Goal: Information Seeking & Learning: Learn about a topic

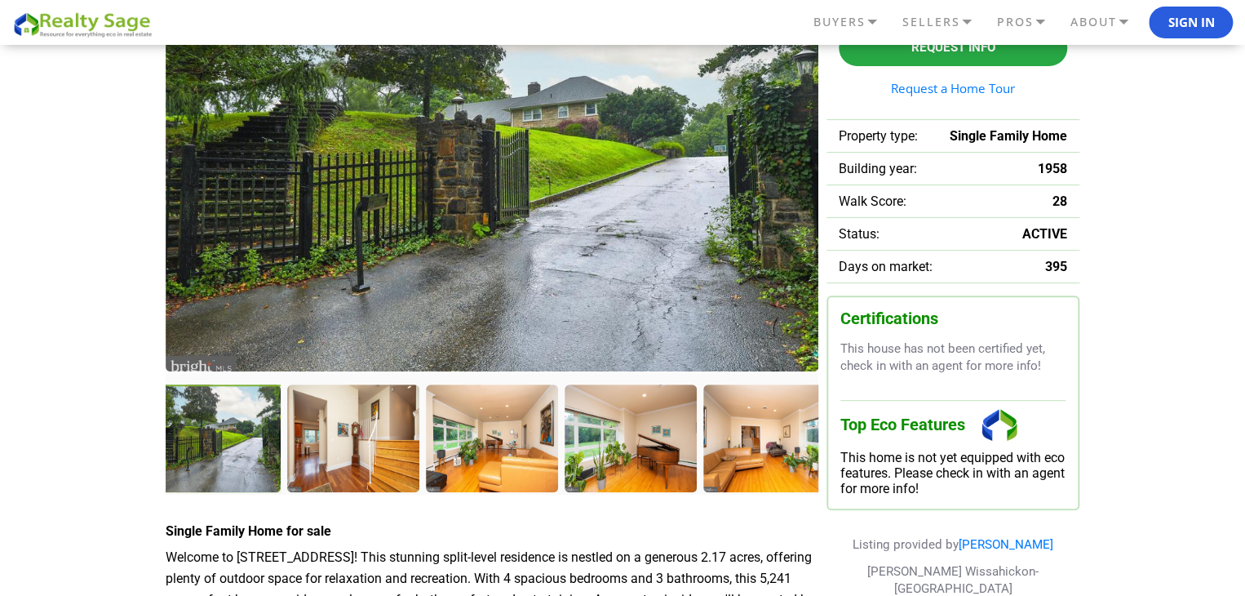
scroll to position [245, 0]
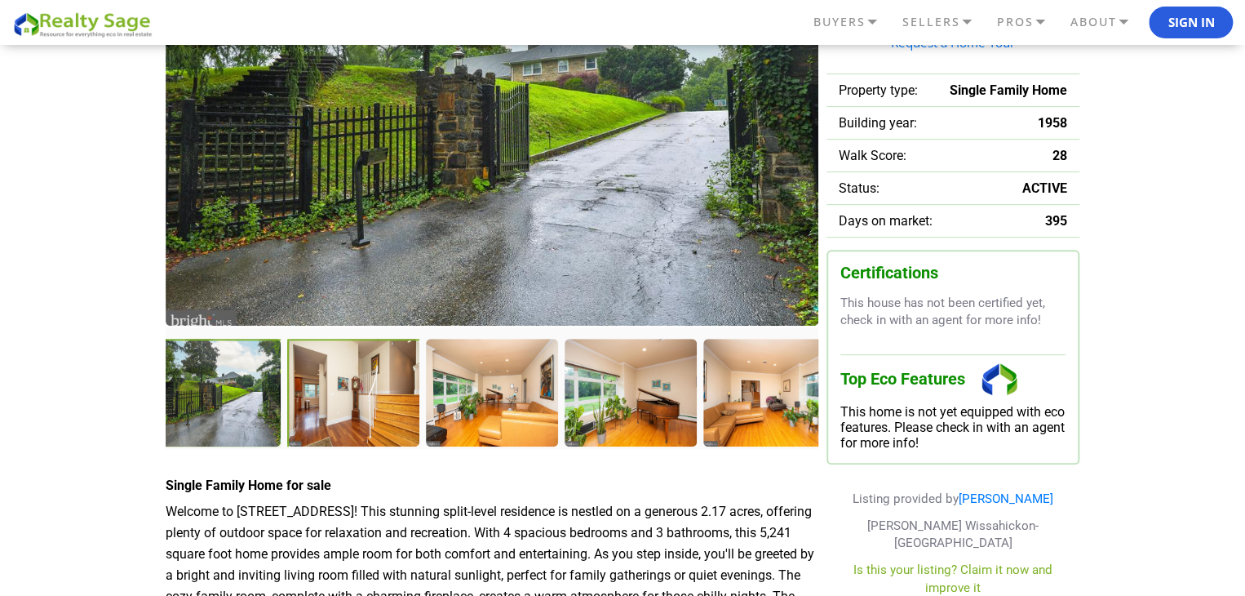
click at [333, 402] on div at bounding box center [354, 394] width 135 height 111
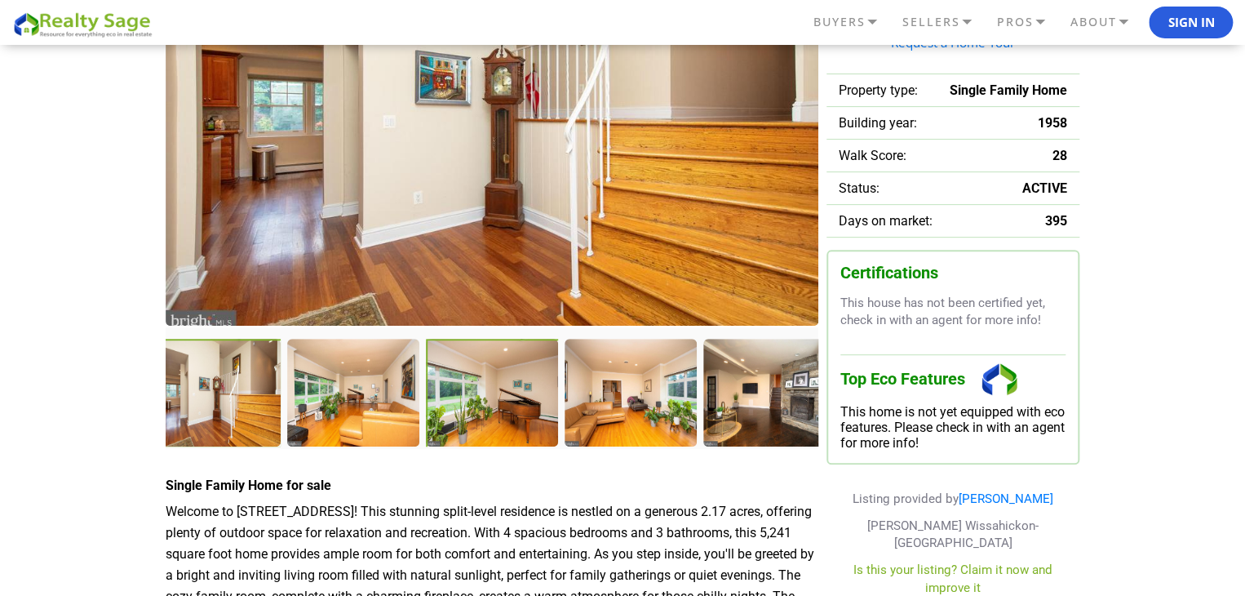
click at [459, 396] on div at bounding box center [493, 394] width 135 height 111
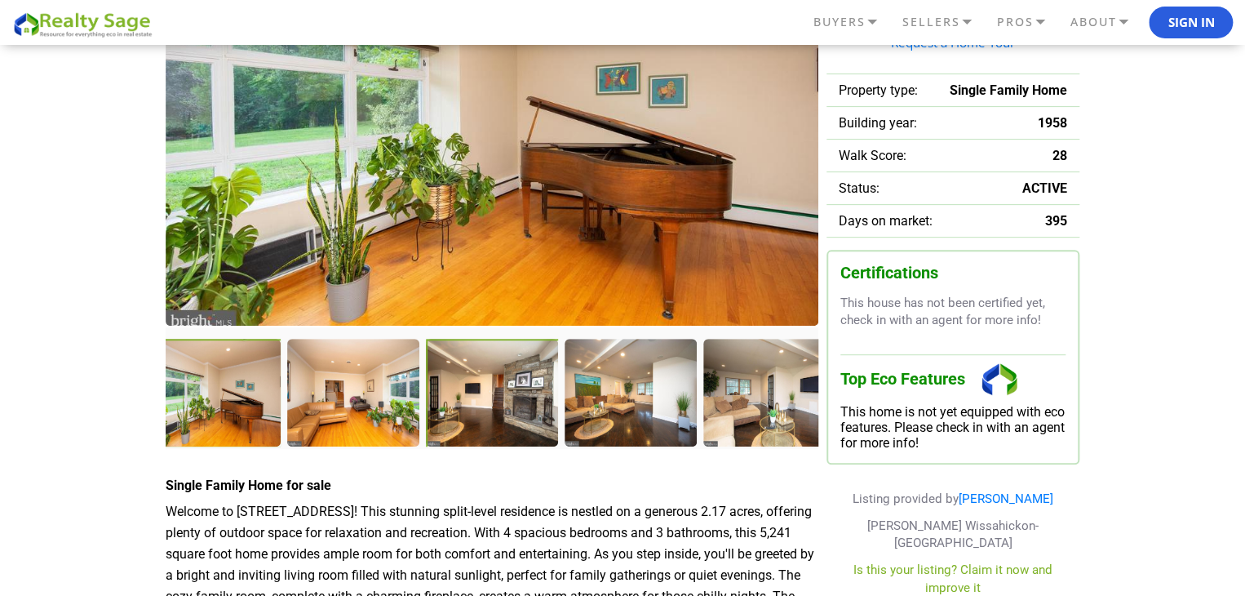
click at [511, 394] on div at bounding box center [493, 394] width 135 height 111
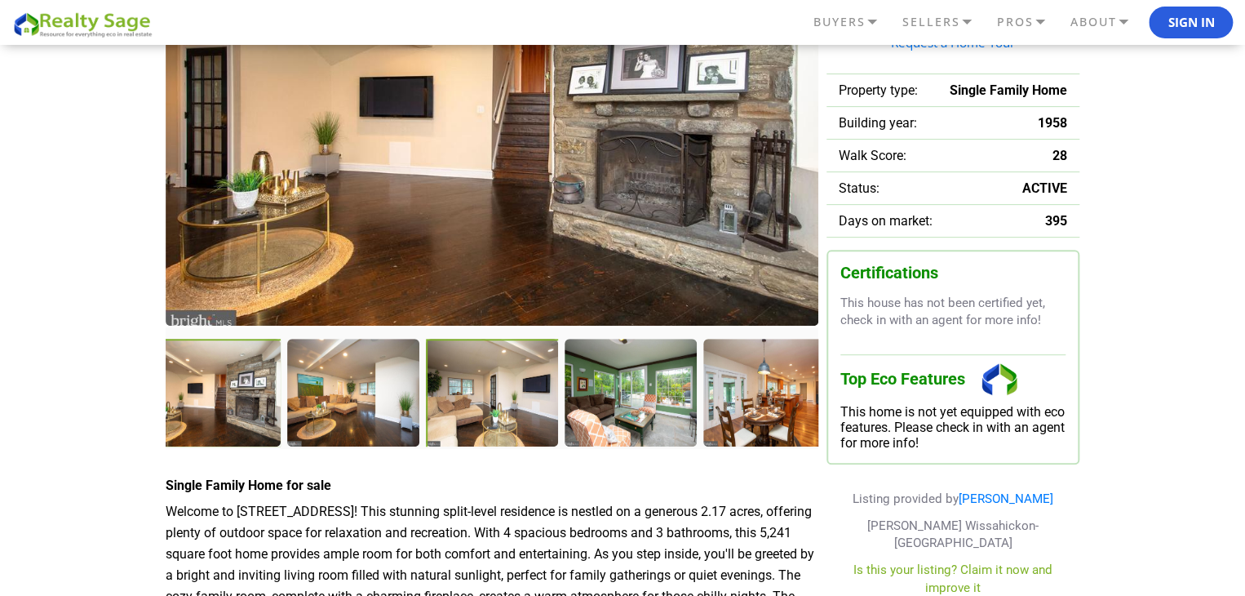
click at [492, 391] on div at bounding box center [493, 394] width 135 height 111
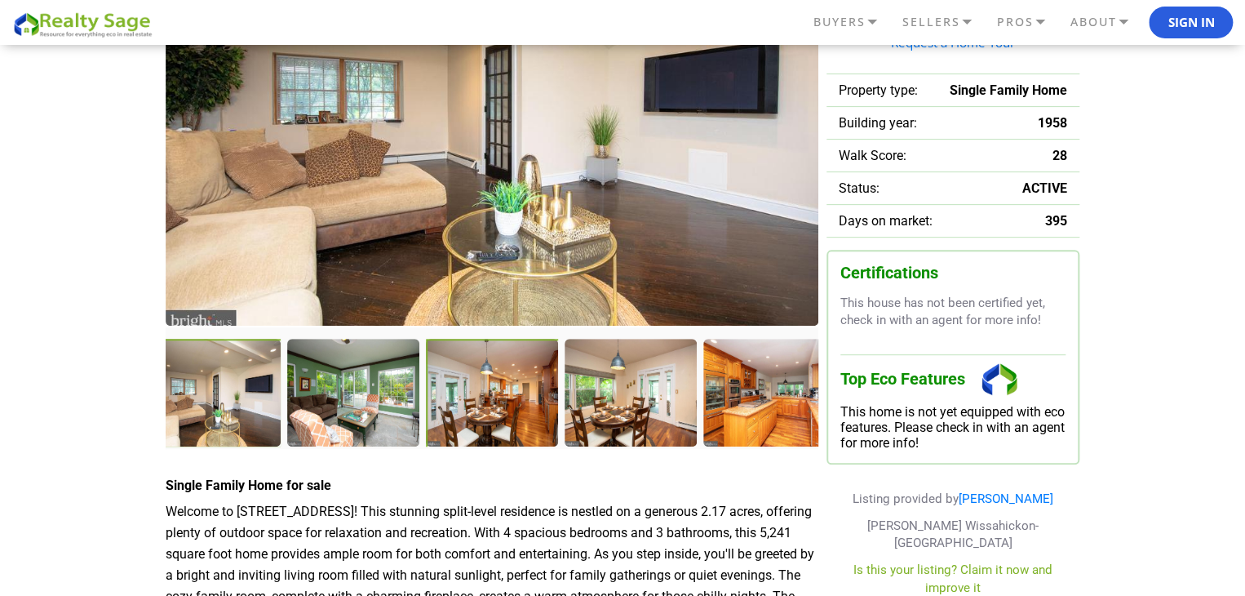
click at [499, 397] on div at bounding box center [493, 394] width 135 height 111
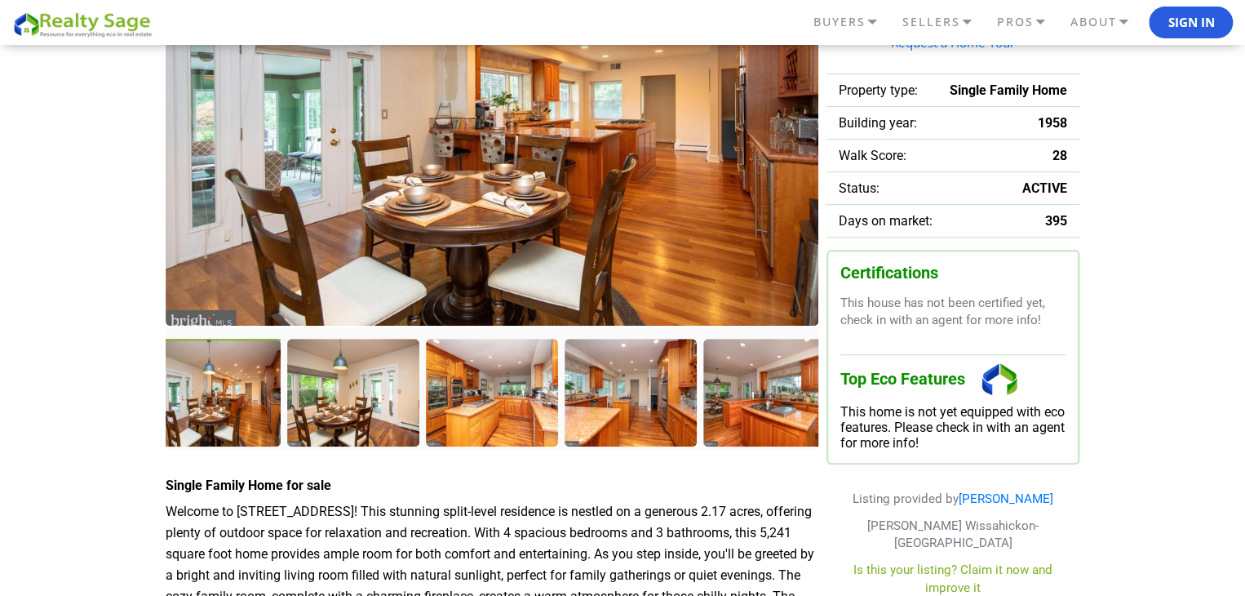
click at [248, 409] on div at bounding box center [216, 394] width 135 height 111
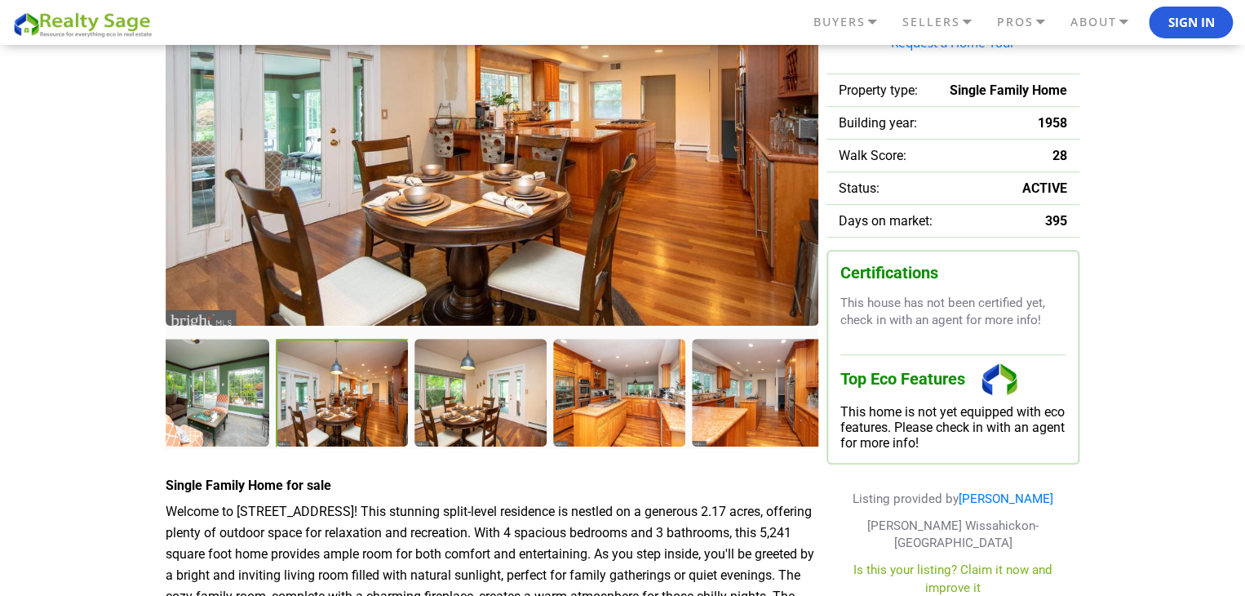
drag, startPoint x: 206, startPoint y: 406, endPoint x: 333, endPoint y: 414, distance: 127.6
click at [333, 414] on div at bounding box center [343, 394] width 135 height 111
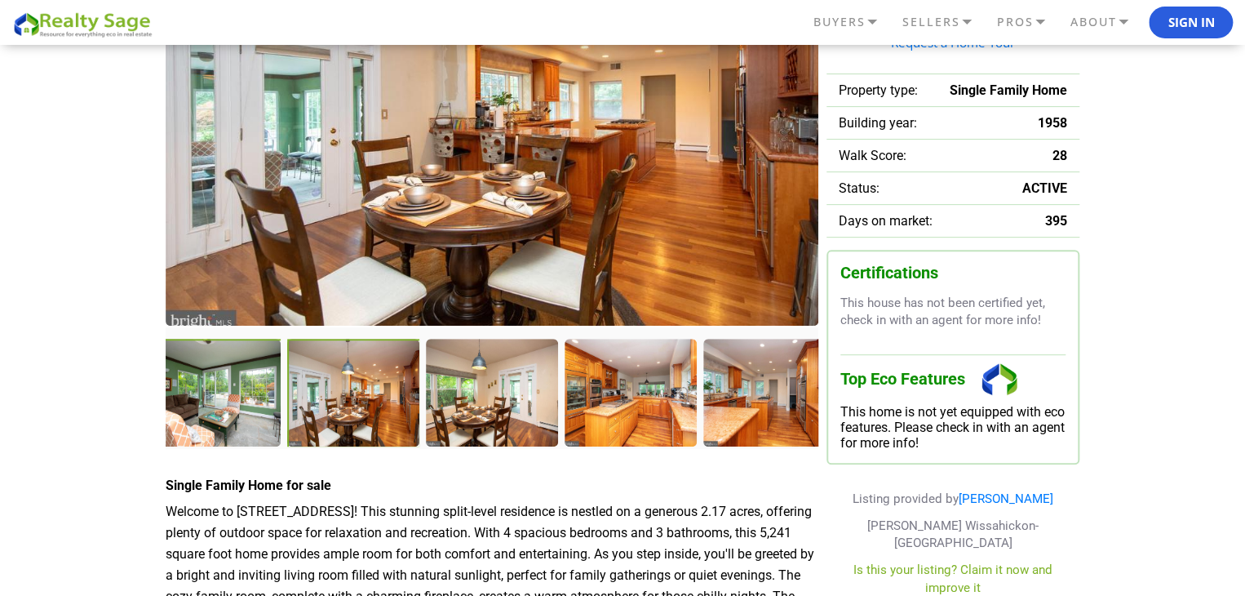
click at [244, 401] on div at bounding box center [216, 394] width 135 height 111
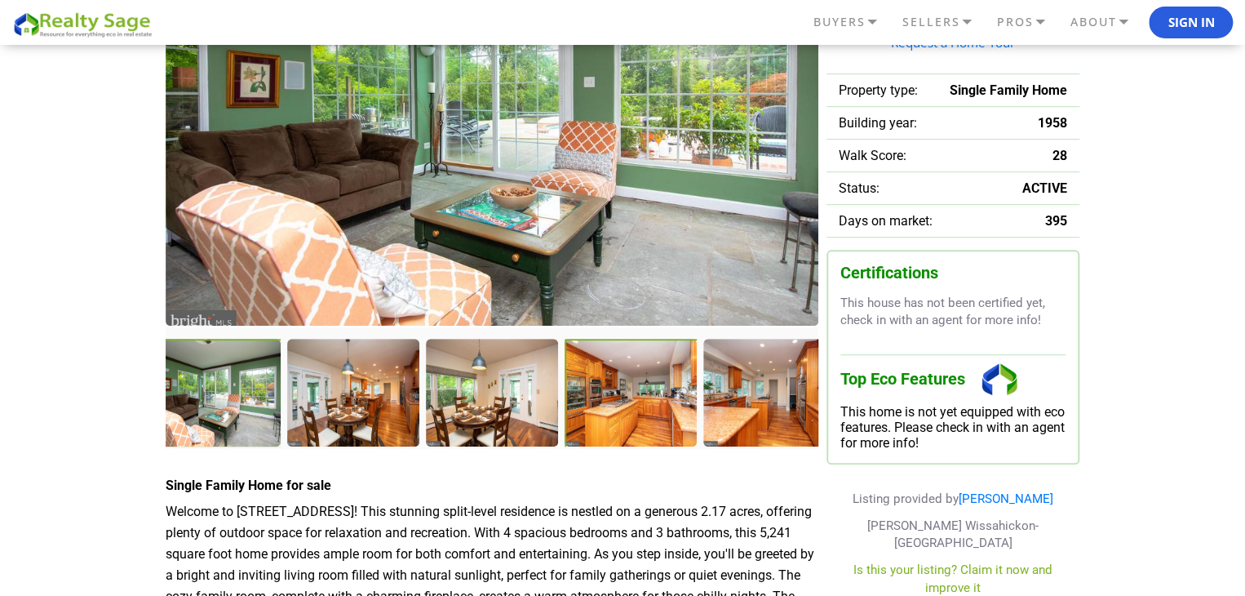
click at [626, 415] on div at bounding box center [632, 394] width 135 height 111
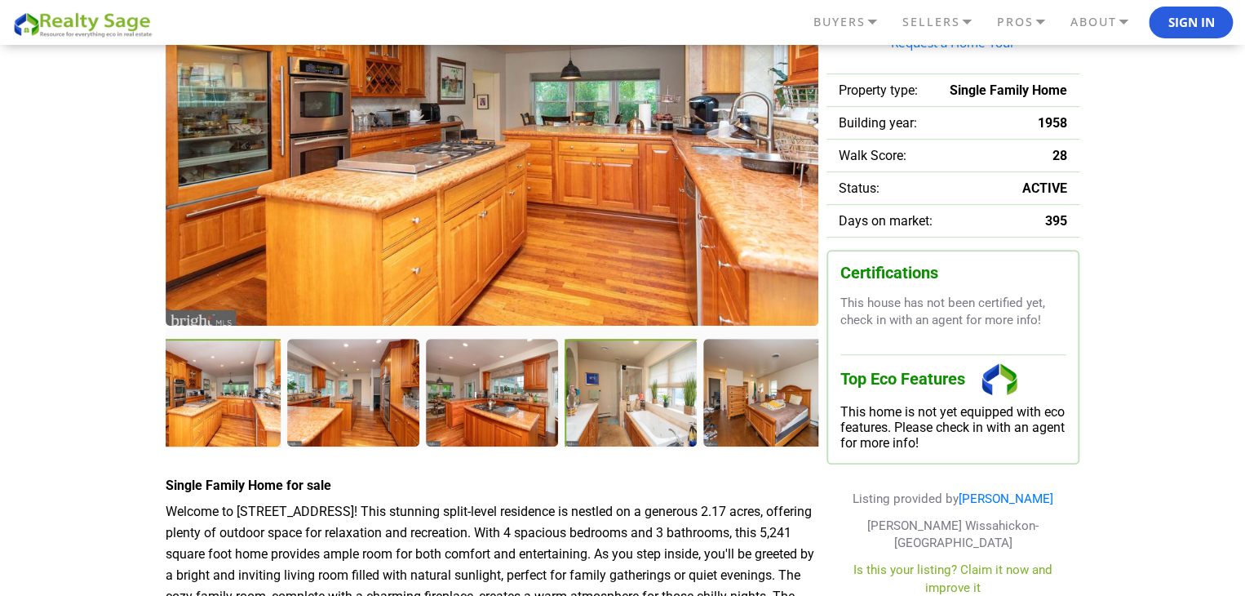
click at [611, 387] on div at bounding box center [632, 394] width 135 height 111
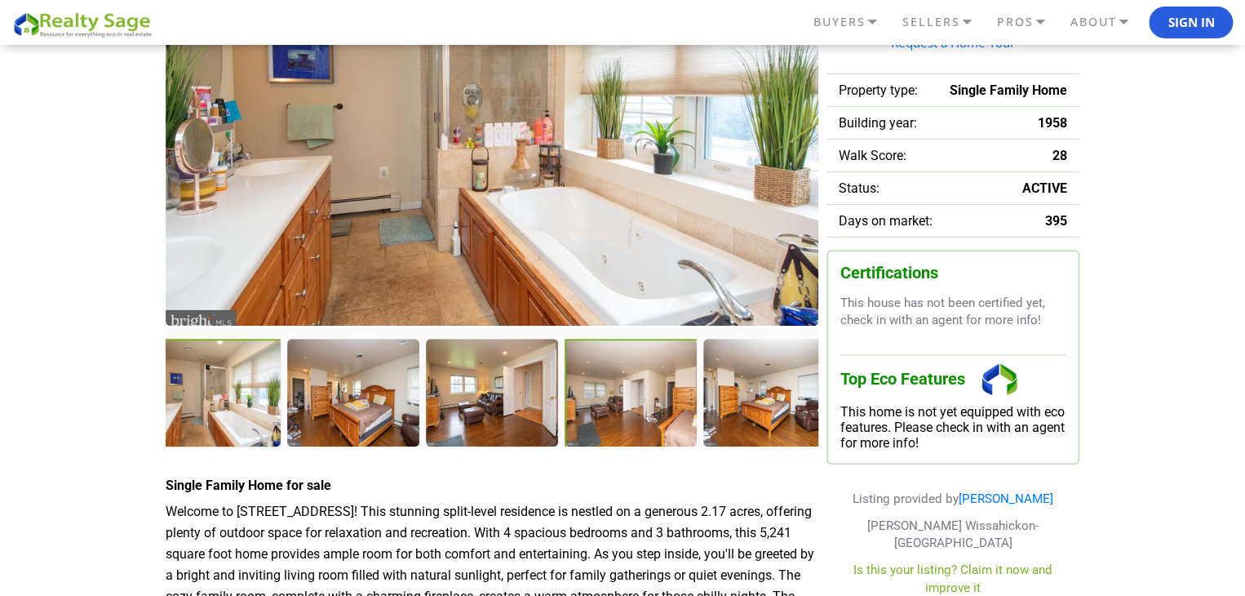
click at [668, 406] on div at bounding box center [632, 394] width 135 height 111
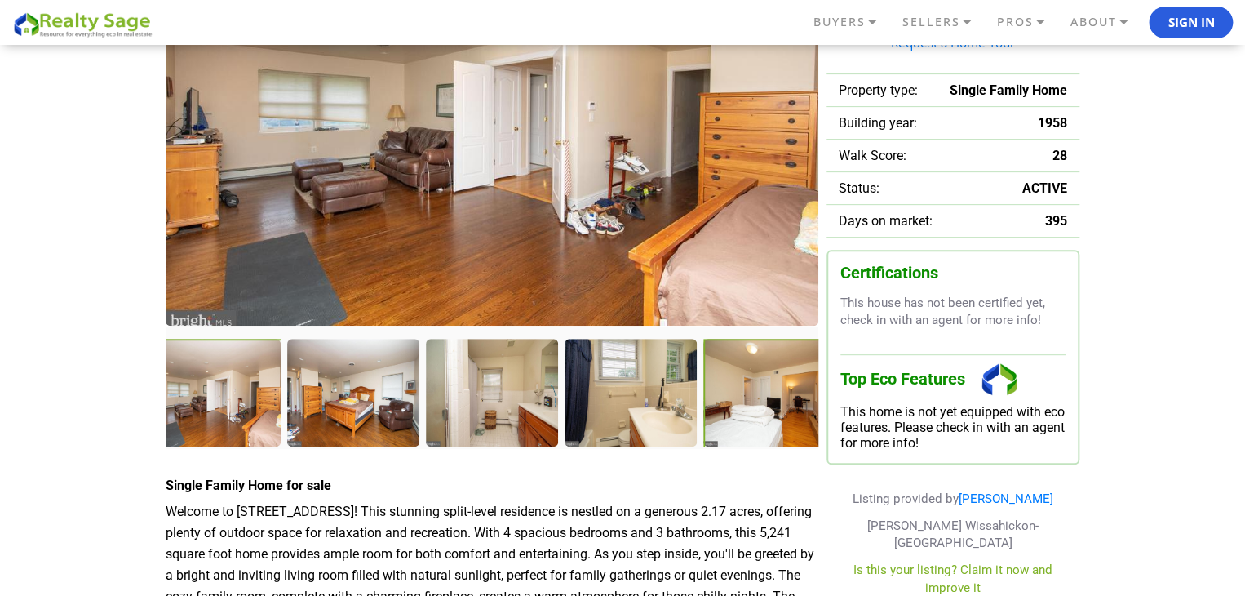
click at [754, 399] on div at bounding box center [770, 394] width 135 height 111
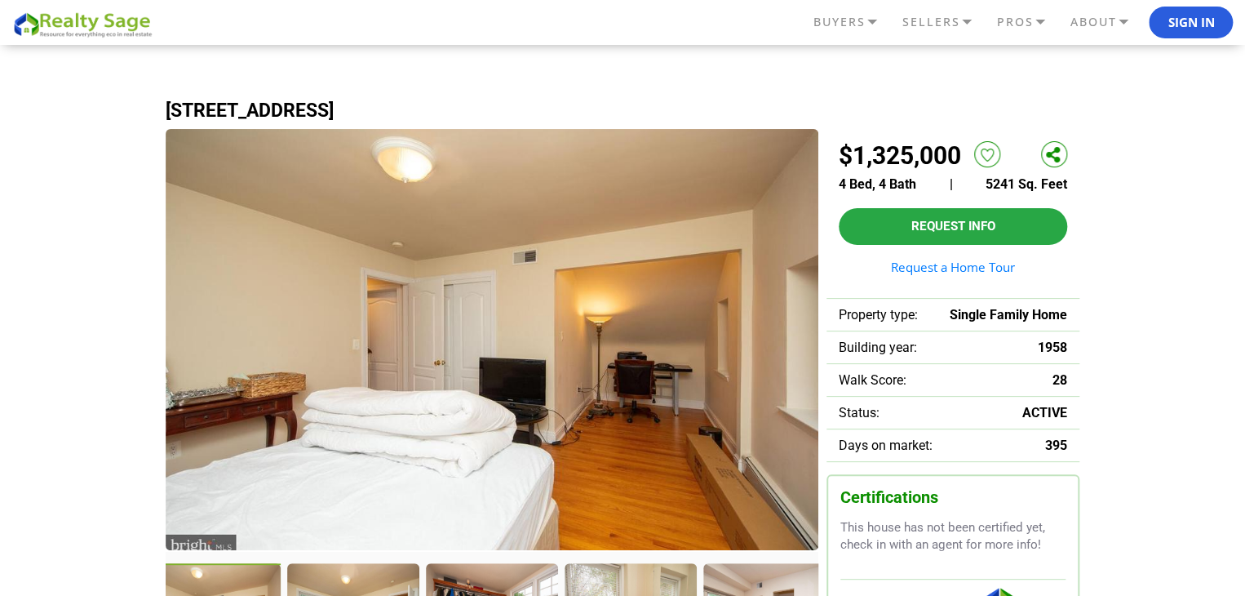
scroll to position [0, 0]
